Goal: Transaction & Acquisition: Obtain resource

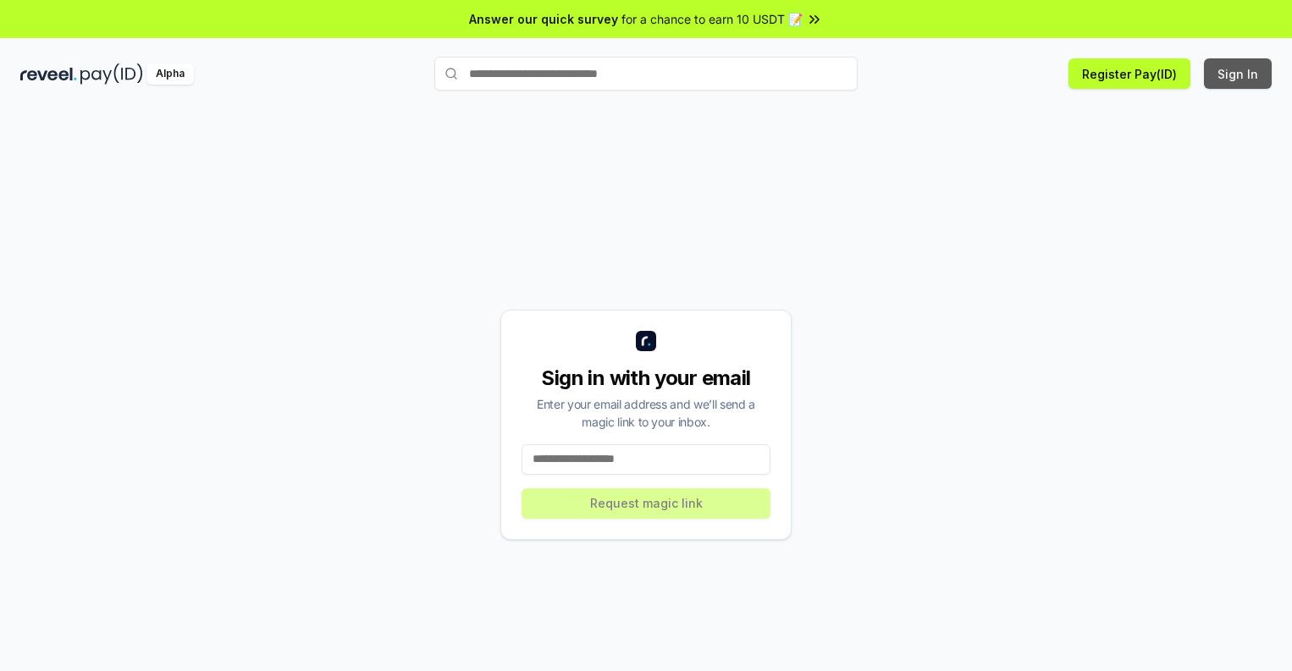
click at [1238, 74] on button "Sign In" at bounding box center [1238, 73] width 68 height 30
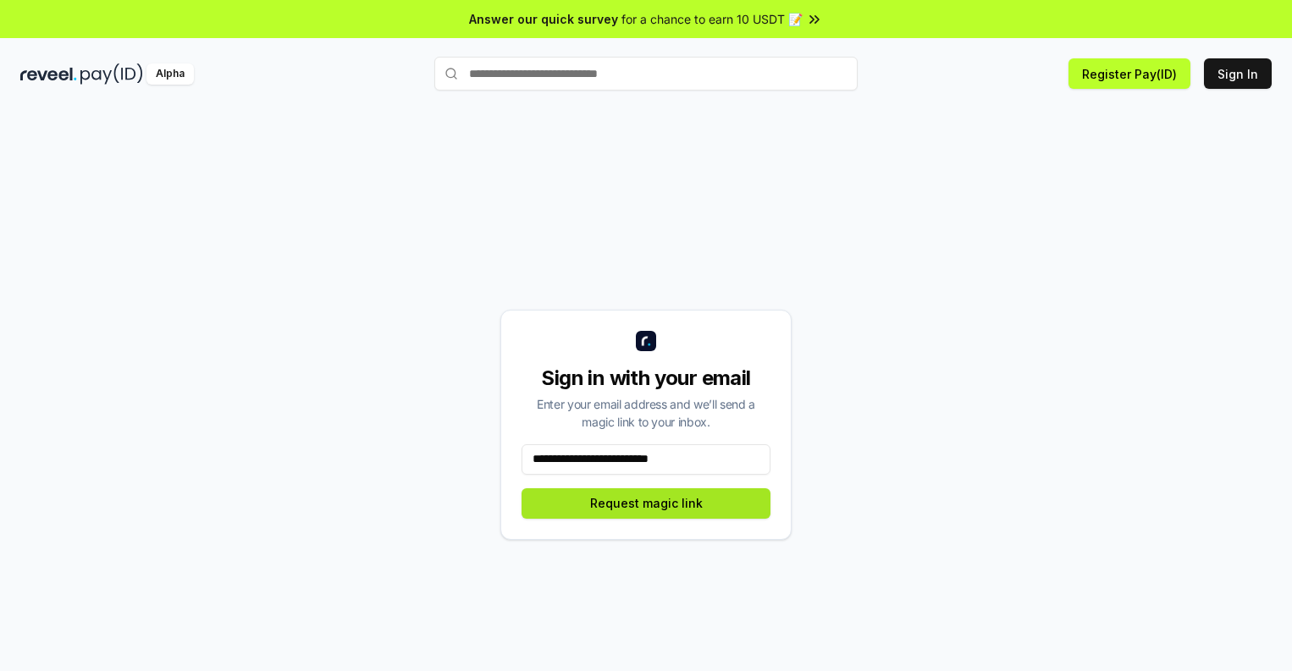
type input "**********"
click at [646, 503] on button "Request magic link" at bounding box center [645, 503] width 249 height 30
